Goal: Find specific page/section: Find specific page/section

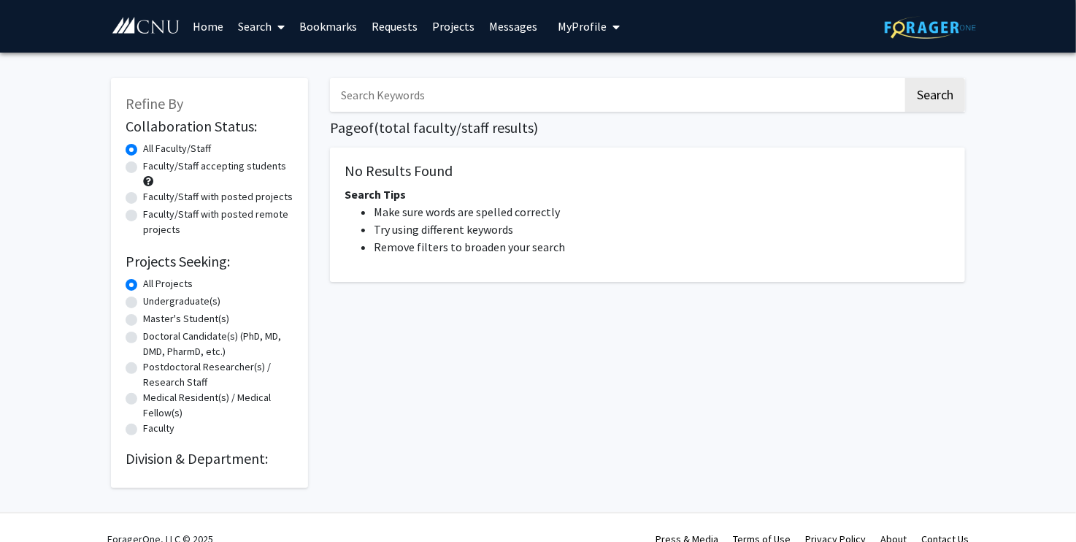
drag, startPoint x: 0, startPoint y: 1, endPoint x: 54, endPoint y: 141, distance: 150.2
click at [54, 141] on div "Refine By Collaboration Status: Collaboration Status All Faculty/Staff Collabor…" at bounding box center [538, 287] width 1076 height 468
click at [253, 22] on link "Search" at bounding box center [261, 26] width 61 height 51
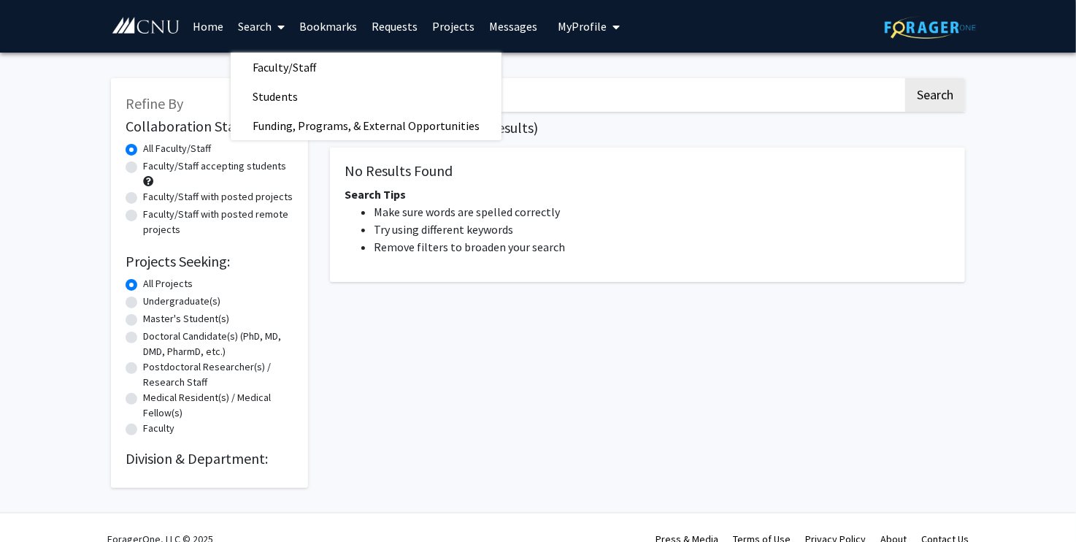
click at [223, 22] on link "Home" at bounding box center [207, 26] width 45 height 51
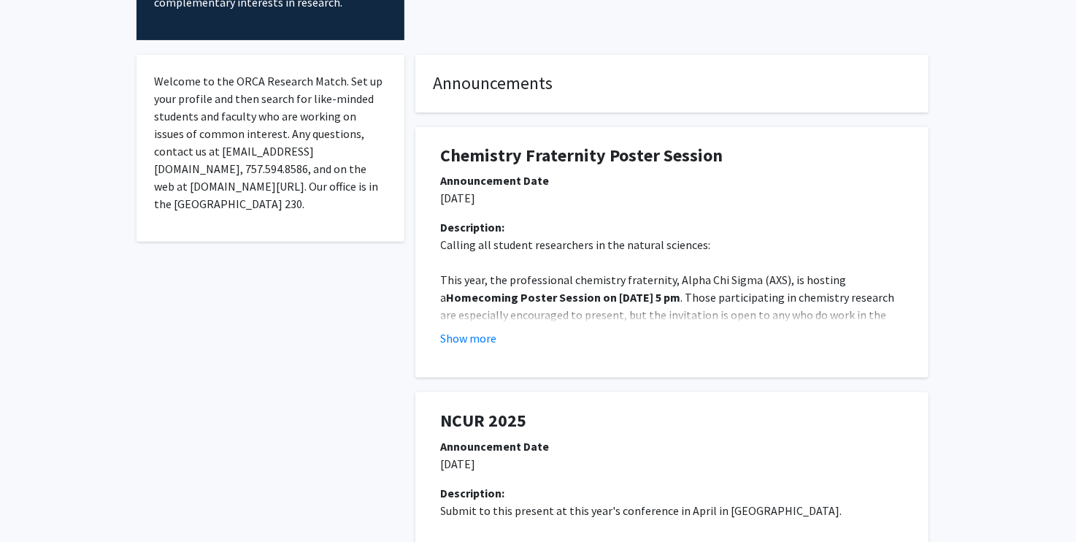
scroll to position [216, 0]
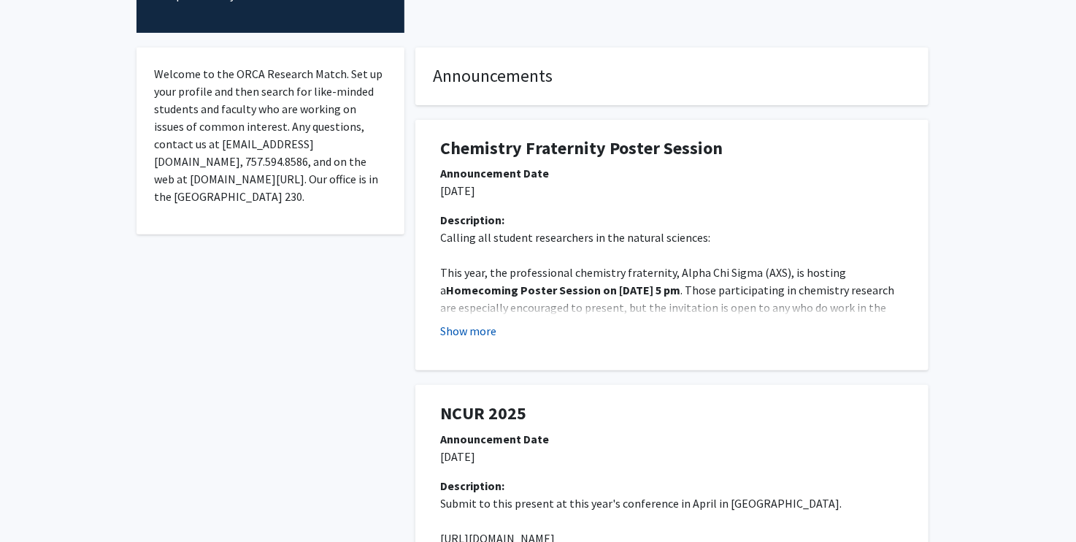
click at [488, 338] on button "Show more" at bounding box center [469, 331] width 56 height 18
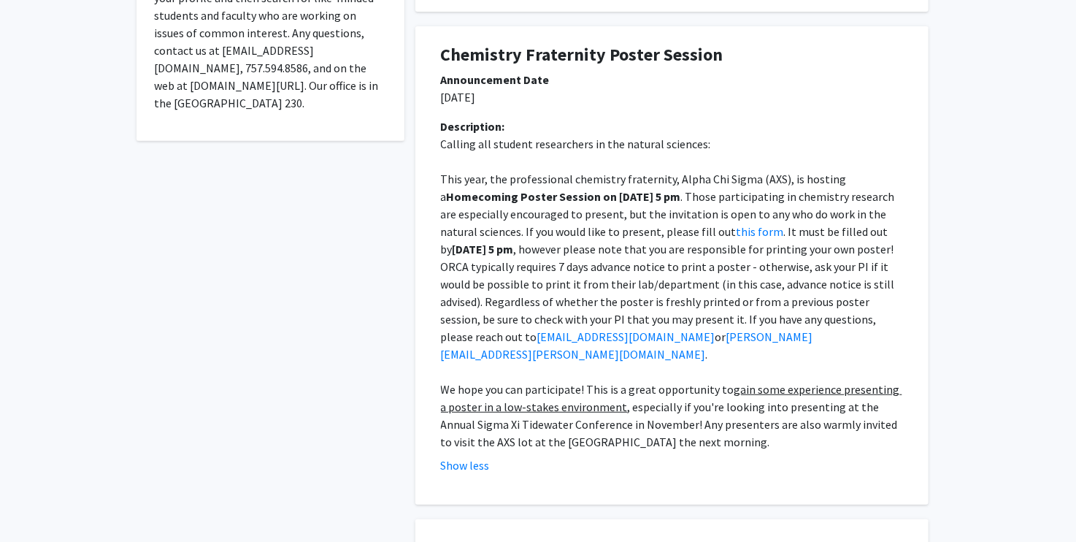
scroll to position [0, 0]
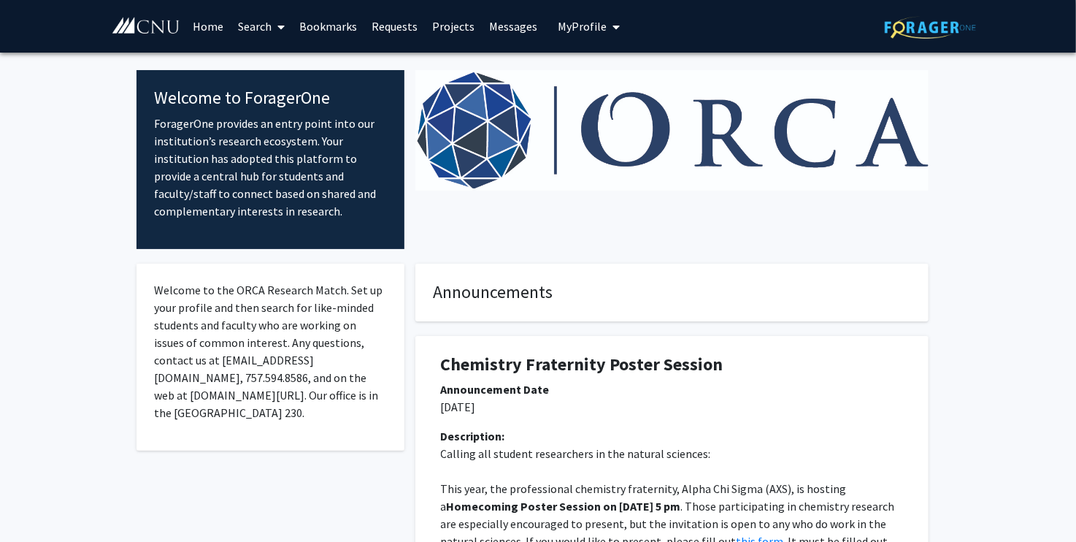
click at [247, 27] on link "Search" at bounding box center [261, 26] width 61 height 51
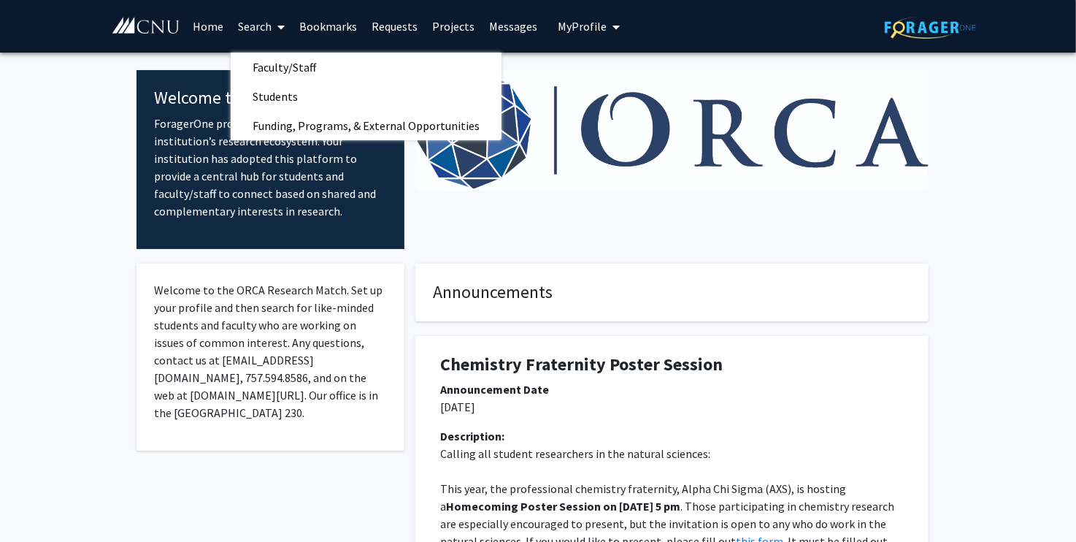
click at [139, 33] on img at bounding box center [145, 26] width 69 height 18
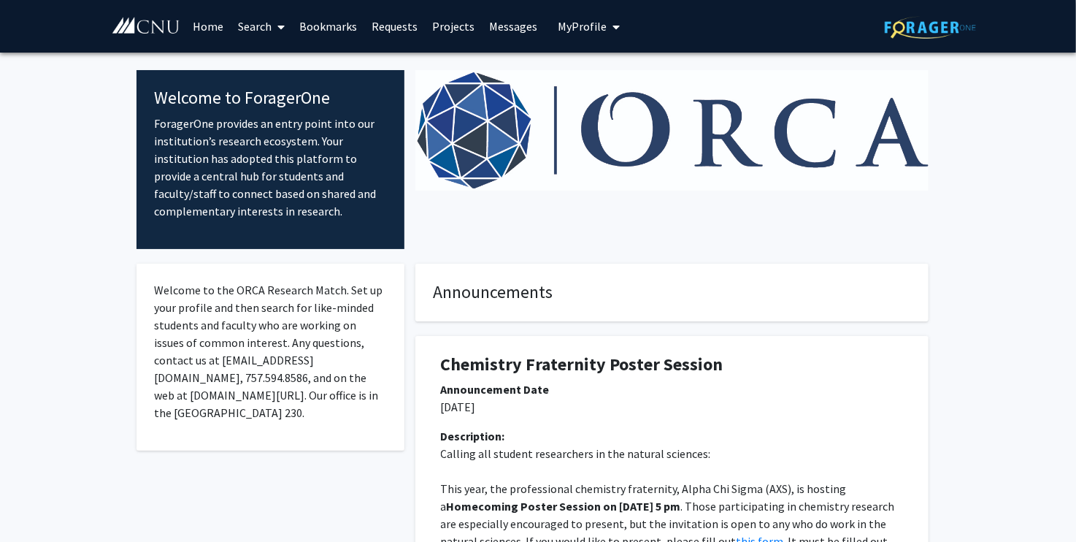
click at [209, 23] on link "Home" at bounding box center [207, 26] width 45 height 51
click at [250, 30] on link "Search" at bounding box center [261, 26] width 61 height 51
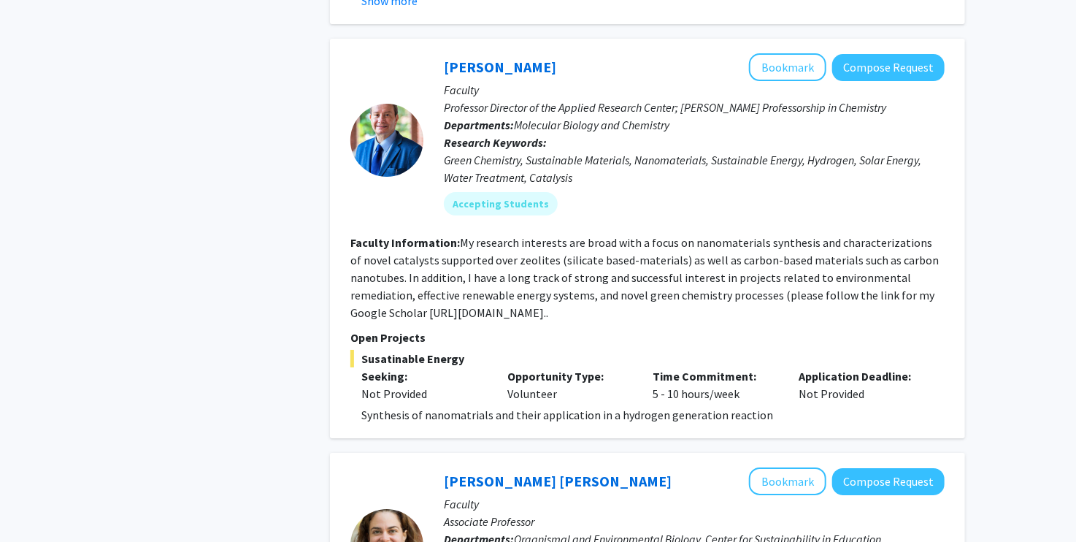
scroll to position [2465, 0]
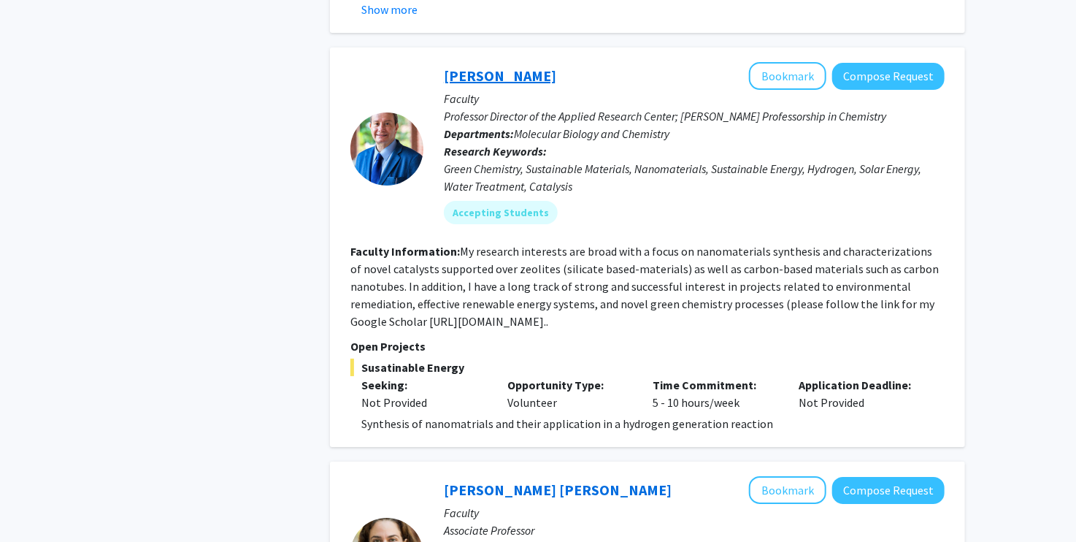
click at [499, 66] on link "[PERSON_NAME]" at bounding box center [500, 75] width 112 height 18
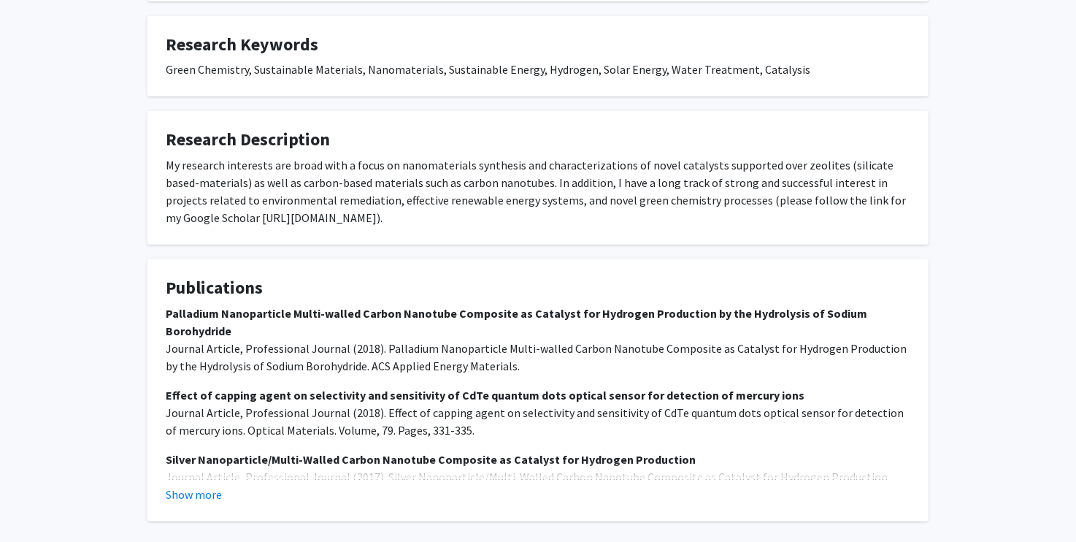
scroll to position [694, 0]
